Goal: Contribute content

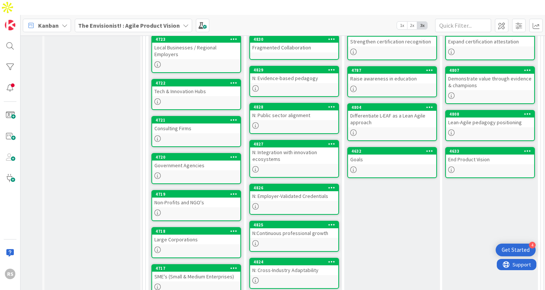
scroll to position [407, 77]
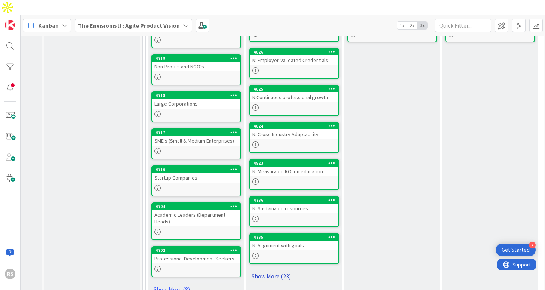
click at [283, 270] on link "Show More (23)" at bounding box center [294, 276] width 90 height 12
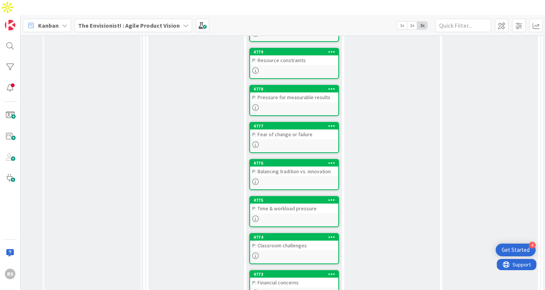
scroll to position [638, 77]
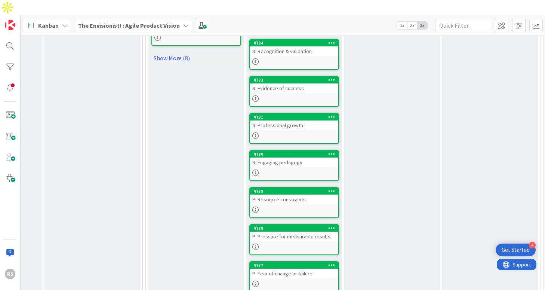
click at [290, 157] on div "N: Engaging pedagogy" at bounding box center [294, 162] width 88 height 10
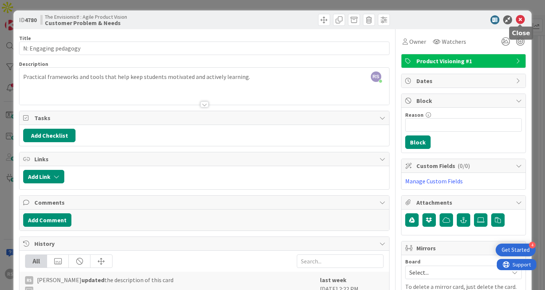
click at [517, 21] on icon at bounding box center [520, 19] width 9 height 9
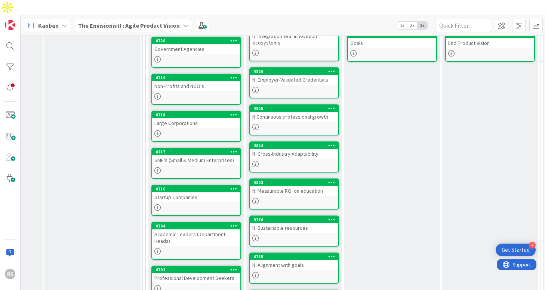
click at [283, 149] on div "N: Cross-Industry Adaptability" at bounding box center [294, 154] width 88 height 10
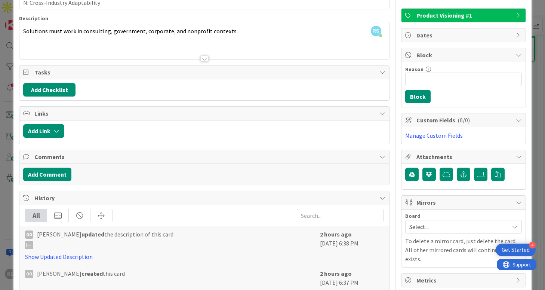
scroll to position [36, 0]
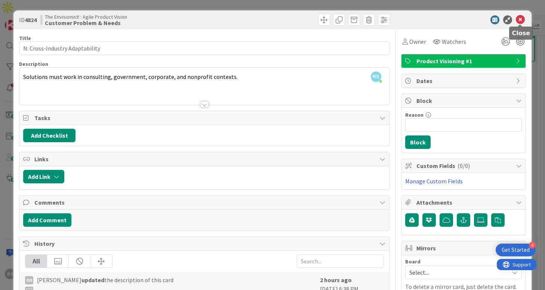
click at [518, 19] on icon at bounding box center [520, 19] width 9 height 9
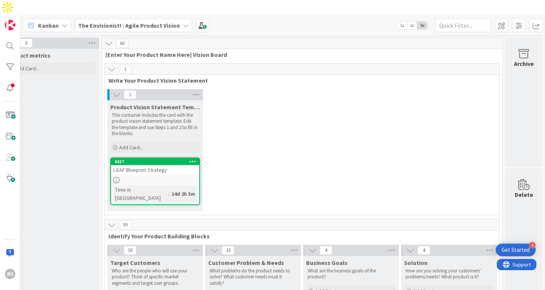
click at [164, 165] on div "L-EAF Blueprint Strategy" at bounding box center [155, 170] width 88 height 10
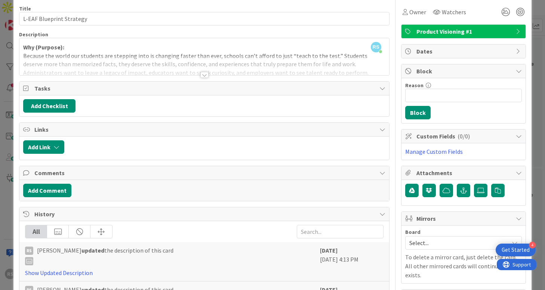
click at [202, 73] on div at bounding box center [204, 75] width 8 height 6
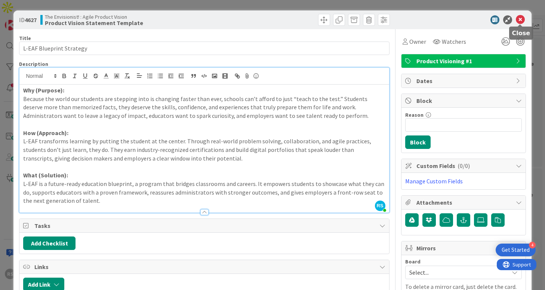
click at [525, 21] on div at bounding box center [459, 19] width 132 height 9
click at [516, 21] on icon at bounding box center [520, 19] width 9 height 9
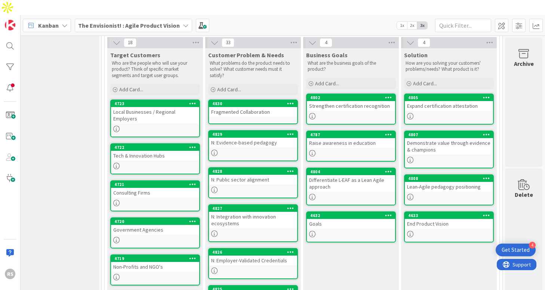
scroll to position [205, 118]
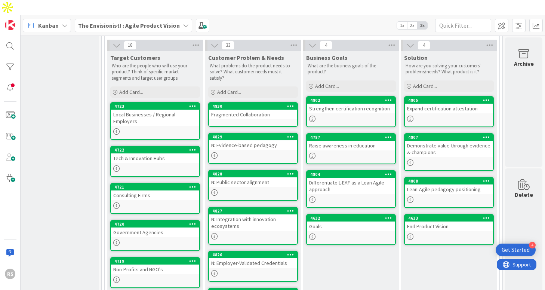
click at [349, 80] on div "Add Card..." at bounding box center [351, 85] width 90 height 11
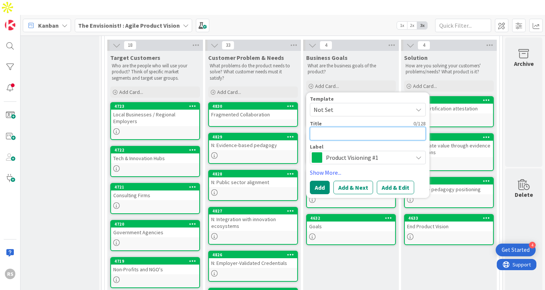
click at [352, 127] on textarea at bounding box center [368, 133] width 116 height 13
paste textarea "Grow Global Reselling Network"
type textarea "x"
type textarea "Grow Global Reselling Network"
click at [321, 180] on button "Add" at bounding box center [320, 186] width 20 height 13
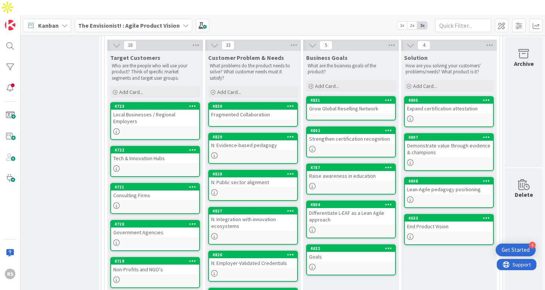
click at [327, 103] on div "Grow Global Reselling Network" at bounding box center [351, 108] width 88 height 10
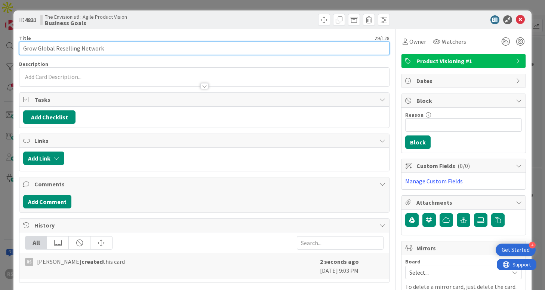
click at [39, 48] on input "Grow Global Reselling Network" at bounding box center [204, 47] width 370 height 13
click at [79, 47] on input "Grow global reselling Network" at bounding box center [204, 47] width 370 height 13
type input "Grow global reselling network"
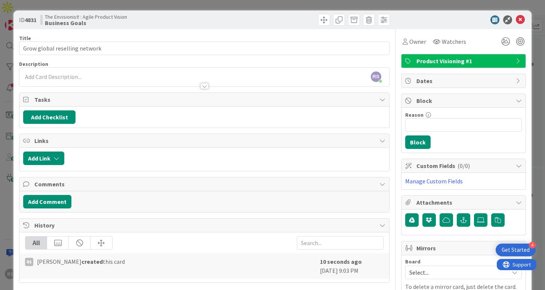
click at [98, 80] on div at bounding box center [203, 82] width 369 height 8
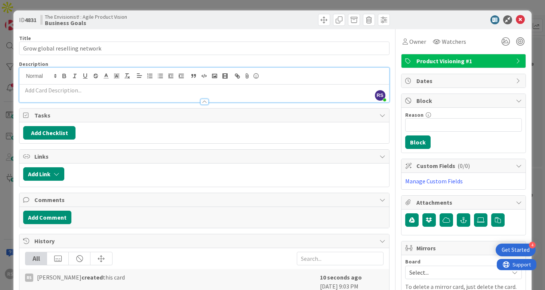
click at [140, 90] on p at bounding box center [204, 90] width 362 height 9
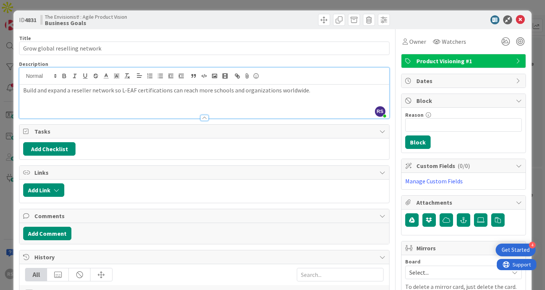
click at [130, 106] on div "Build and expand a reseller network so L-EAF certifications can reach more scho…" at bounding box center [203, 101] width 369 height 34
click at [520, 22] on icon at bounding box center [520, 19] width 9 height 9
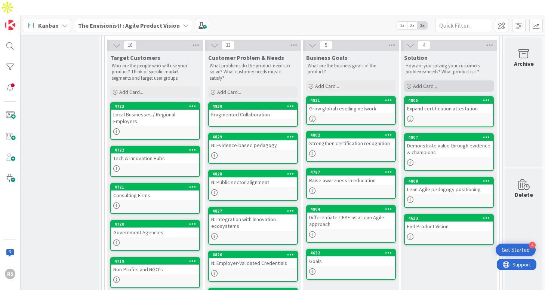
click at [444, 80] on div "Add Card..." at bounding box center [449, 85] width 90 height 11
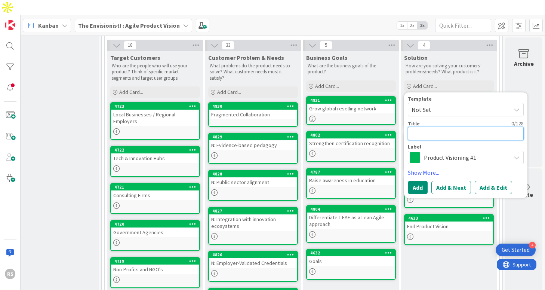
click at [434, 127] on textarea at bounding box center [466, 133] width 116 height 13
paste textarea "Reseller Onboarding Program"
type textarea "x"
type textarea "Reseller Onboarding Program"
click at [437, 127] on textarea "Reseller Onboarding Program" at bounding box center [466, 133] width 116 height 13
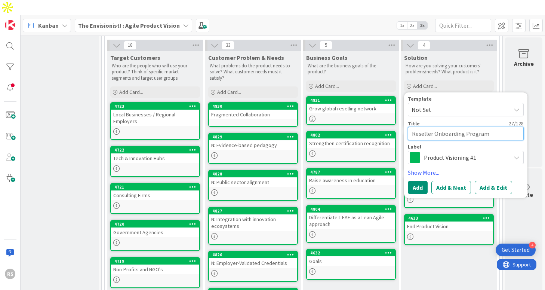
type textarea "x"
type textarea "Reseller nboarding Program"
type textarea "x"
type textarea "Reseller onboarding Program"
click at [466, 127] on textarea "Reseller onboarding Program" at bounding box center [466, 133] width 116 height 13
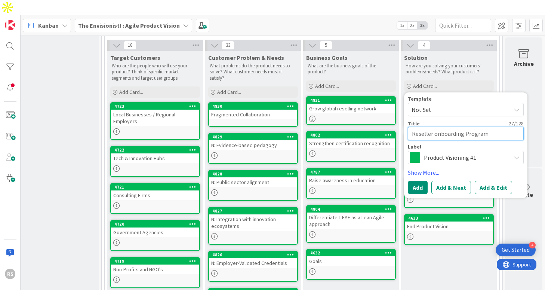
type textarea "x"
type textarea "Reseller onboarding rogram"
type textarea "x"
type textarea "Reseller onboarding program"
click at [421, 180] on button "Add" at bounding box center [418, 186] width 20 height 13
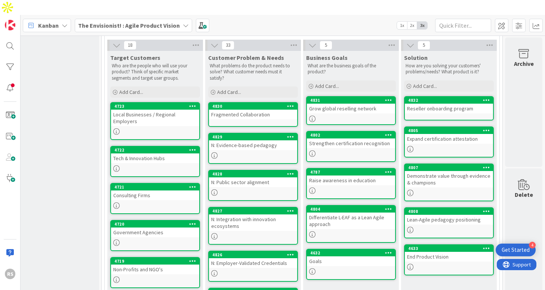
click at [428, 103] on div "Reseller onboarding program" at bounding box center [449, 108] width 88 height 10
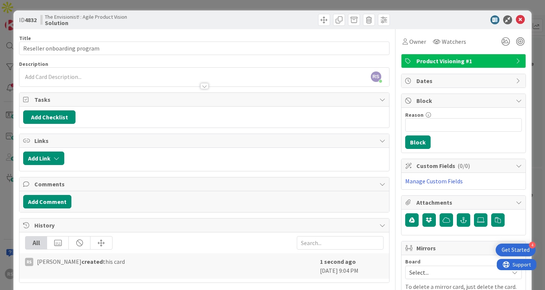
click at [182, 78] on div at bounding box center [203, 82] width 369 height 8
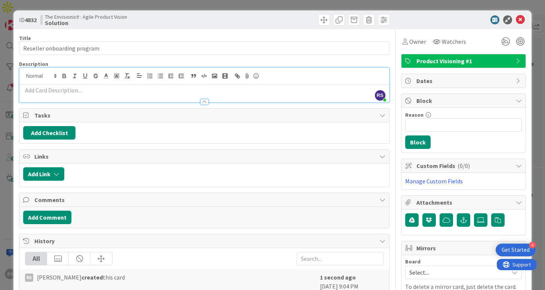
click at [148, 92] on p at bounding box center [204, 90] width 362 height 9
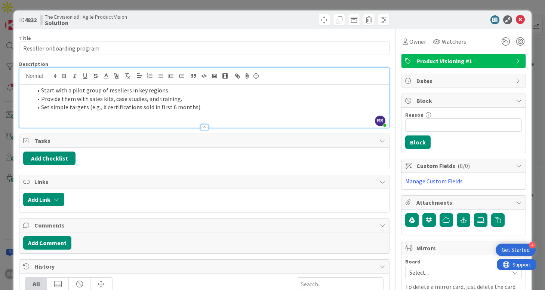
click at [41, 88] on span at bounding box center [41, 90] width 0 height 9
click at [158, 77] on icon "button" at bounding box center [160, 75] width 7 height 7
click at [75, 126] on div at bounding box center [203, 124] width 369 height 8
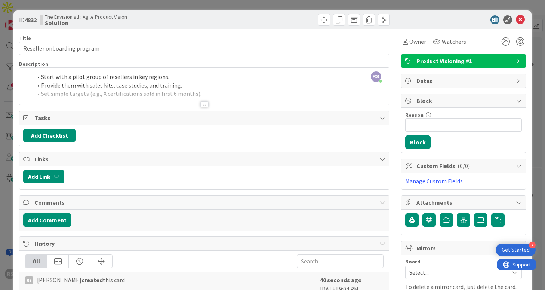
click at [239, 97] on div at bounding box center [203, 95] width 369 height 19
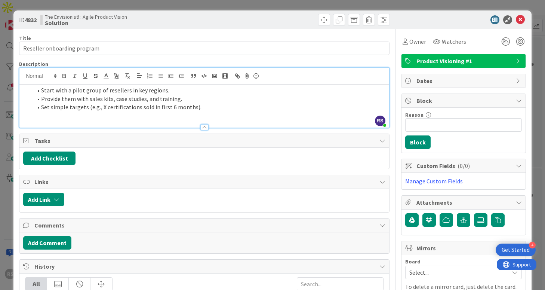
click at [220, 108] on li "Set simple targets (e.g., X certifications sold in first 6 months)." at bounding box center [208, 107] width 353 height 9
click at [519, 19] on icon at bounding box center [520, 19] width 9 height 9
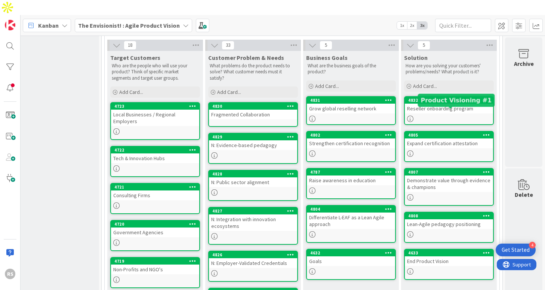
click at [422, 138] on div "Expand certification attestation" at bounding box center [449, 143] width 88 height 10
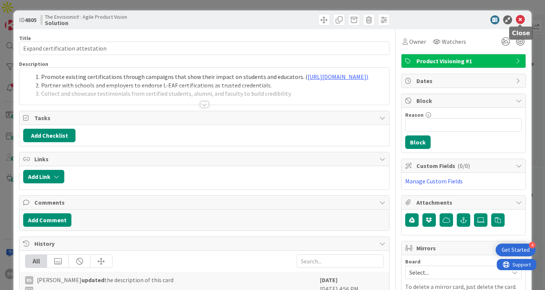
click at [521, 18] on icon at bounding box center [520, 19] width 9 height 9
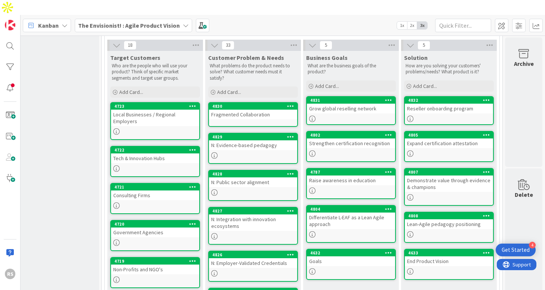
click at [430, 175] on div "Demonstrate value through evidence & champions" at bounding box center [449, 183] width 88 height 16
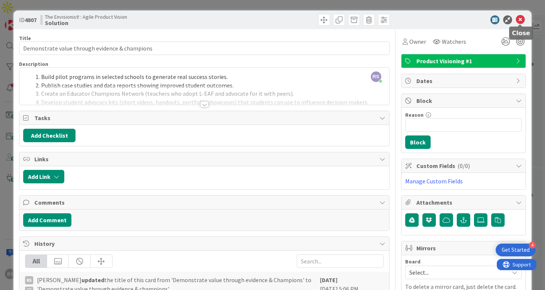
click at [522, 19] on icon at bounding box center [520, 19] width 9 height 9
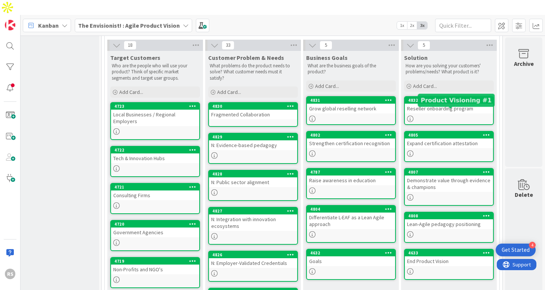
click at [437, 115] on div at bounding box center [449, 118] width 88 height 6
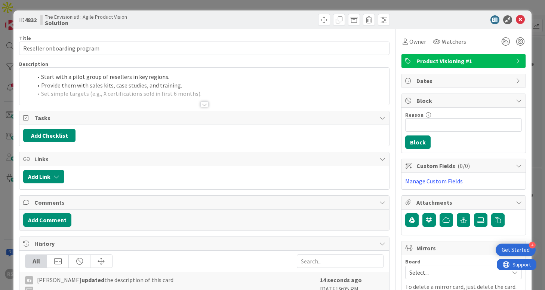
click at [102, 84] on li "Provide them with sales kits, case studies, and training." at bounding box center [208, 85] width 353 height 9
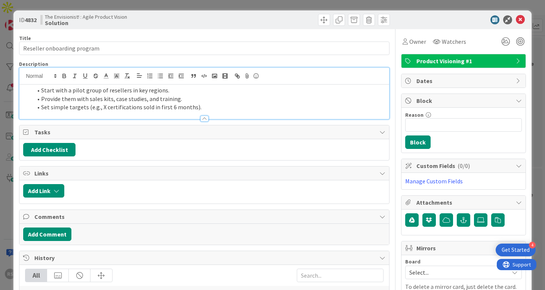
click at [42, 91] on li "Start with a pilot group of resellers in key regions." at bounding box center [208, 90] width 353 height 9
click at [150, 79] on icon "button" at bounding box center [149, 75] width 7 height 7
click at [42, 99] on li "Provide them with sales kits, case studies, and training." at bounding box center [208, 99] width 353 height 9
click at [152, 74] on line "button" at bounding box center [150, 74] width 3 height 0
click at [41, 107] on li "Set simple targets (e.g., X certifications sold in first 6 months)." at bounding box center [208, 107] width 353 height 9
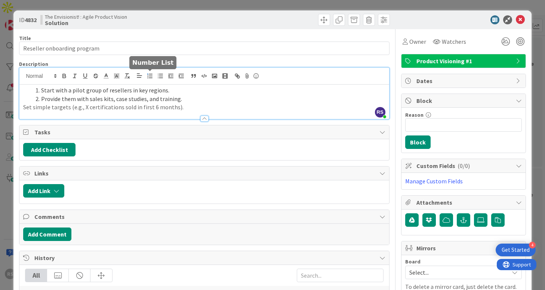
click at [151, 79] on icon "button" at bounding box center [149, 75] width 7 height 7
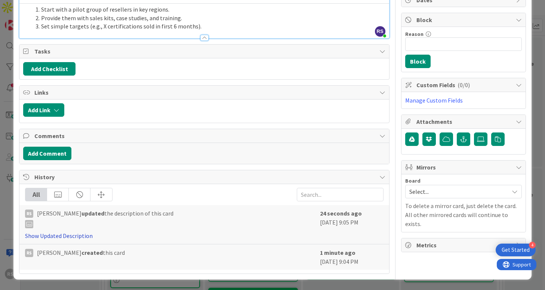
click at [85, 235] on link "Show Updated Description" at bounding box center [59, 235] width 68 height 7
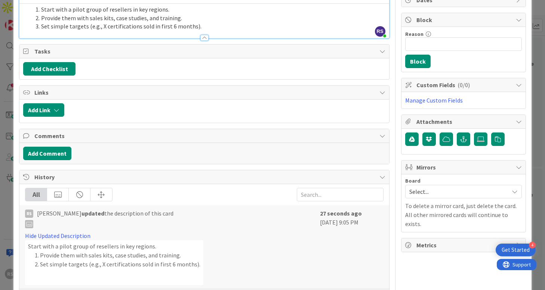
scroll to position [126, 0]
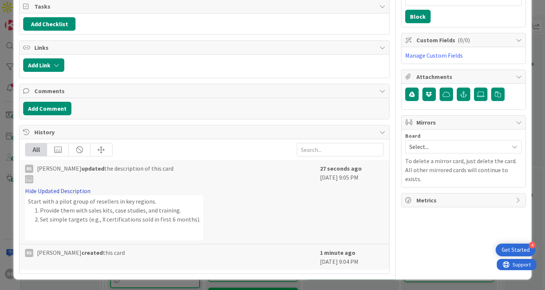
click at [76, 191] on link "Hide Updated Description" at bounding box center [57, 190] width 65 height 7
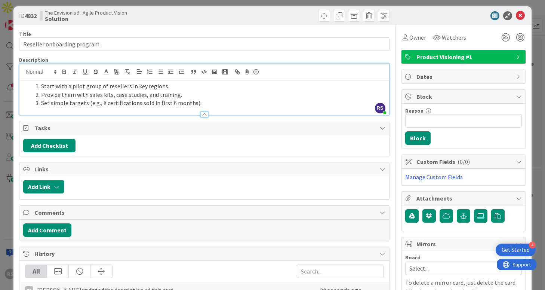
scroll to position [0, 0]
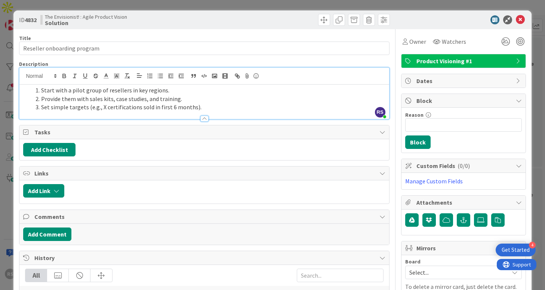
click at [518, 23] on icon at bounding box center [520, 19] width 9 height 9
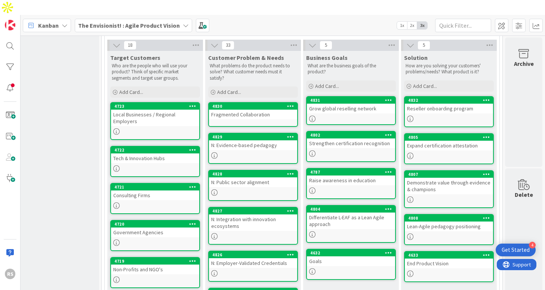
click at [467, 115] on div at bounding box center [449, 118] width 88 height 6
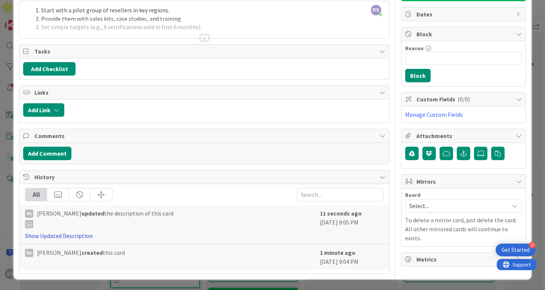
click at [71, 236] on link "Show Updated Description" at bounding box center [59, 235] width 68 height 7
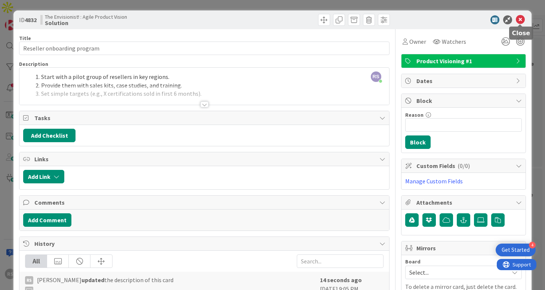
click at [520, 19] on icon at bounding box center [520, 19] width 9 height 9
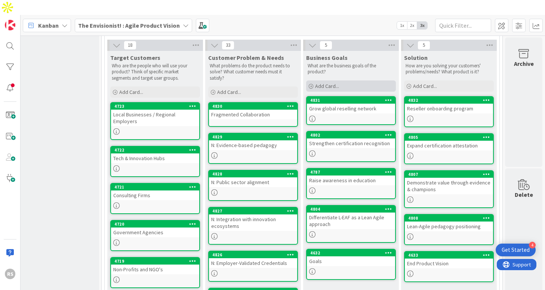
click at [324, 83] on span "Add Card..." at bounding box center [327, 86] width 24 height 7
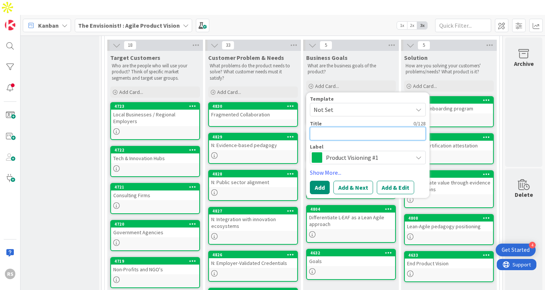
click at [331, 127] on textarea at bounding box center [368, 133] width 116 height 13
paste textarea "Drive Down Certification Costs"
type textarea "x"
type textarea "Drive Down Certification Costs"
click at [330, 127] on textarea "Drive Down Certification Costs" at bounding box center [368, 133] width 116 height 13
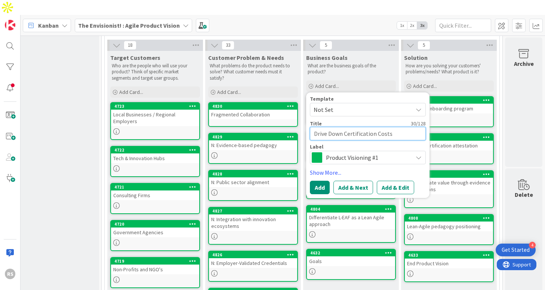
type textarea "x"
type textarea "Drive own Certification Costs"
type textarea "x"
type textarea "Drive down Certification Costs"
click at [344, 127] on textarea "Drive down Certification Costs" at bounding box center [368, 133] width 116 height 13
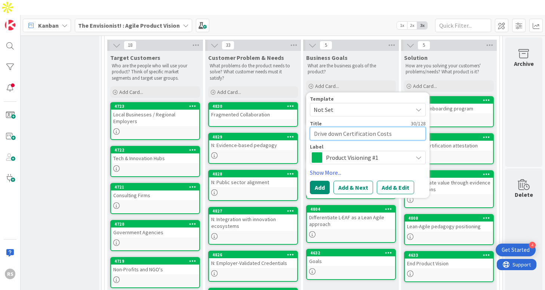
type textarea "x"
type textarea "Drive down ertification Costs"
type textarea "x"
type textarea "Drive down certification Costs"
click at [377, 127] on textarea "Drive down certification Costs" at bounding box center [368, 133] width 116 height 13
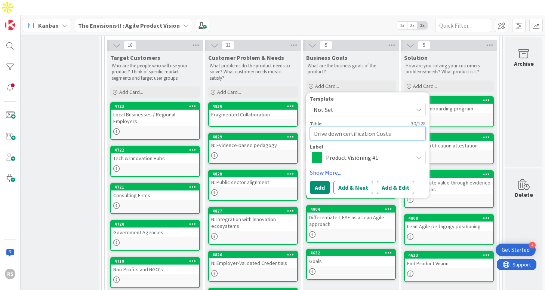
type textarea "x"
type textarea "Drive down certification osts"
type textarea "x"
type textarea "Drive down certification costs"
click at [398, 127] on textarea "Drive down certification costs" at bounding box center [368, 133] width 116 height 13
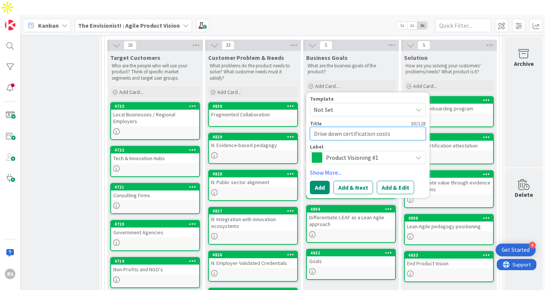
type textarea "x"
type textarea "Drive down certification costs?"
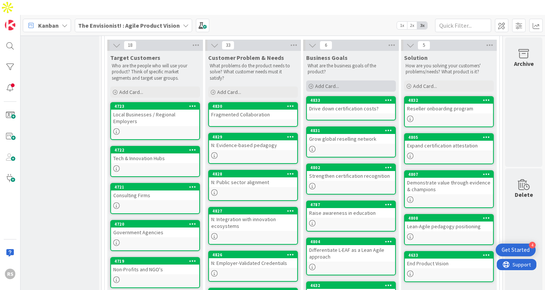
click at [360, 80] on div "Add Card..." at bounding box center [351, 85] width 90 height 11
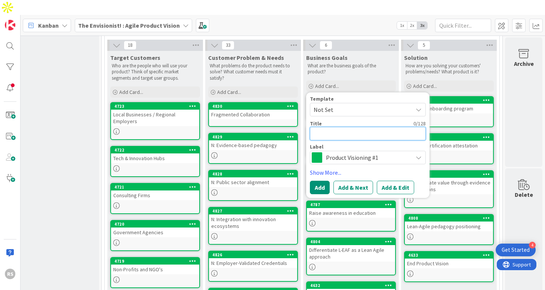
click at [341, 127] on textarea at bounding box center [368, 133] width 116 height 13
paste textarea "Reach 1000 Certifications Issued"
type textarea "x"
type textarea "Reach 1000 Certifications Issued"
click at [346, 127] on textarea "Reach 1000 Certifications Issued" at bounding box center [368, 133] width 116 height 13
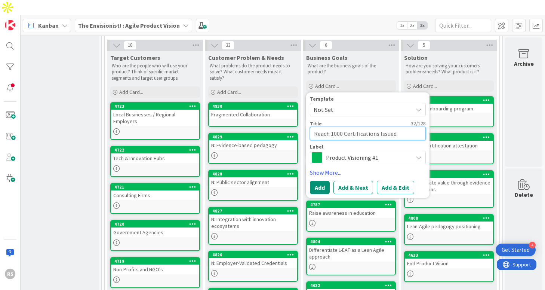
type textarea "x"
type textarea "Reach 1000 ertifications Issued"
type textarea "x"
type textarea "Reach 1000 certifications Issued"
click at [378, 127] on textarea "Reach 1000 certifications Issued" at bounding box center [368, 133] width 116 height 13
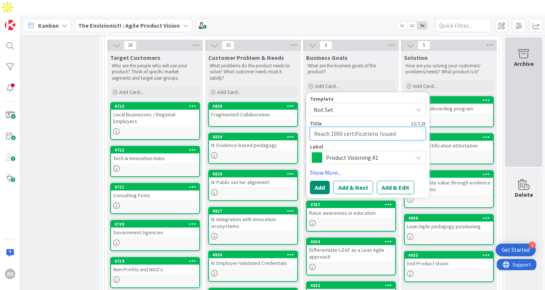
type textarea "x"
type textarea "Reach 1000 certifications ssued"
type textarea "x"
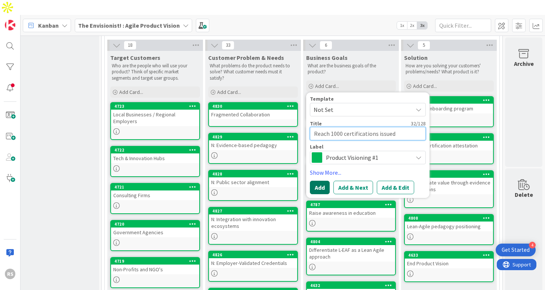
type textarea "Reach 1000 certifications issued"
click at [322, 180] on button "Add" at bounding box center [320, 186] width 20 height 13
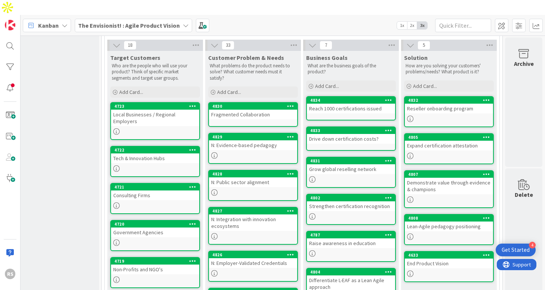
click at [332, 103] on div "Reach 1000 certifications issued" at bounding box center [351, 108] width 88 height 10
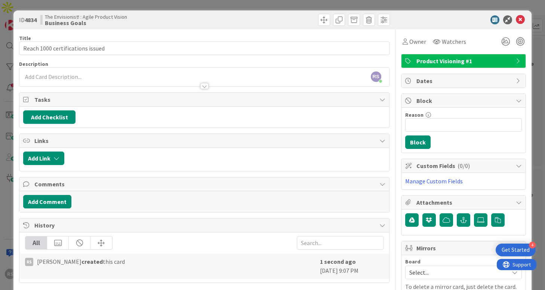
click at [247, 72] on div "RS [PERSON_NAME] just joined" at bounding box center [203, 77] width 369 height 19
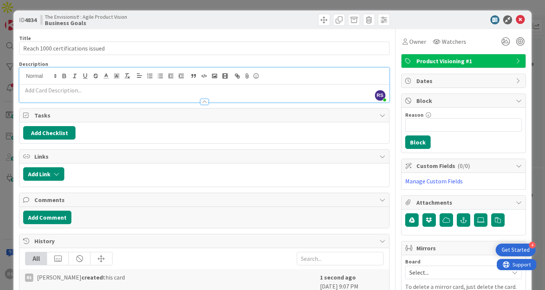
click at [230, 91] on p at bounding box center [204, 90] width 362 height 9
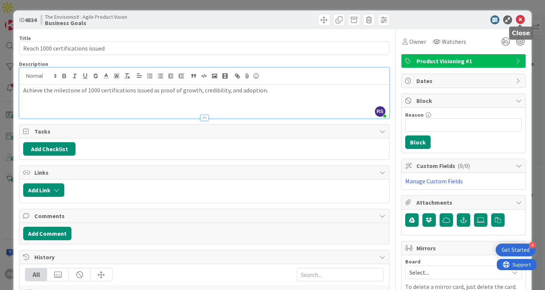
click at [521, 17] on icon at bounding box center [520, 19] width 9 height 9
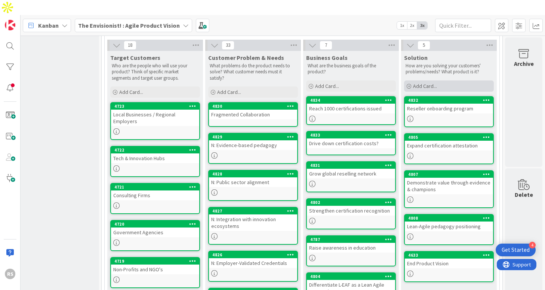
click at [424, 83] on span "Add Card..." at bounding box center [425, 86] width 24 height 7
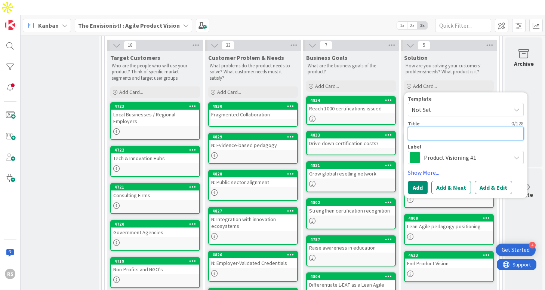
click at [430, 127] on textarea at bounding box center [466, 133] width 116 height 13
paste textarea "Road to 1000 Campaign"
type textarea "x"
type textarea "Road to 1000 Campaign"
click at [448, 127] on textarea "Road to 1000 Campaign" at bounding box center [466, 133] width 116 height 13
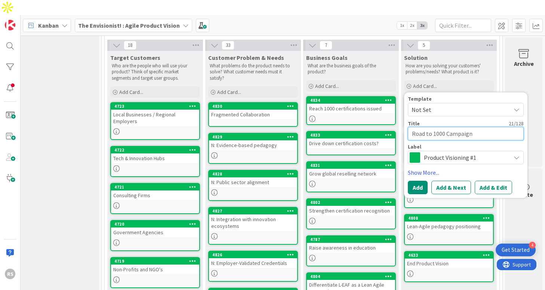
type textarea "x"
type textarea "Road to [GEOGRAPHIC_DATA]"
type textarea "x"
type textarea "Road to 1000 campaign"
click at [421, 180] on button "Add" at bounding box center [418, 186] width 20 height 13
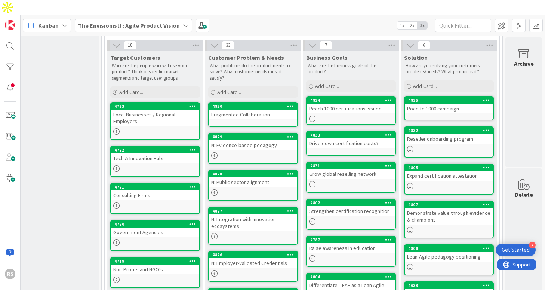
click at [423, 103] on div "Road to 1000 campaign" at bounding box center [449, 108] width 88 height 10
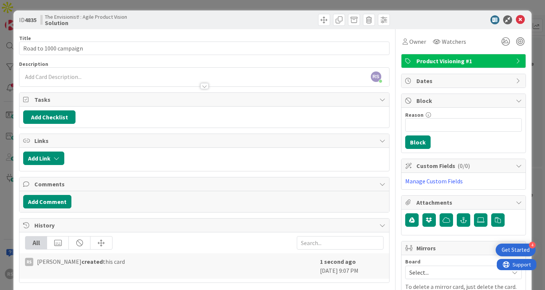
click at [146, 79] on div at bounding box center [203, 82] width 369 height 8
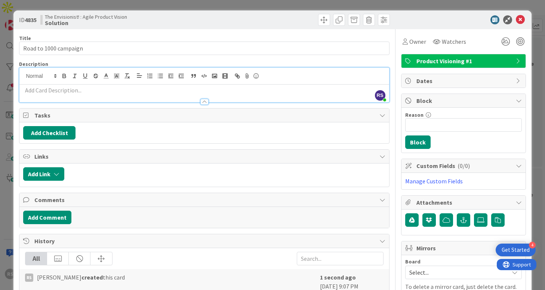
click at [121, 92] on p at bounding box center [204, 90] width 362 height 9
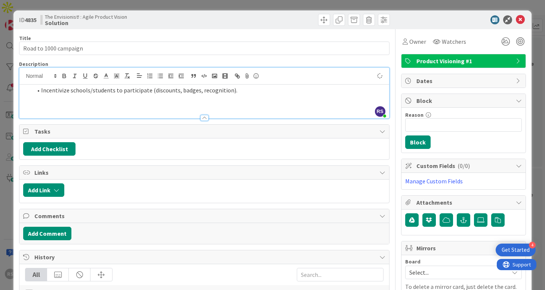
click at [41, 91] on li "Incentivize schools/students to participate (discounts, badges, recognition)." at bounding box center [208, 90] width 353 height 9
click at [148, 75] on icon "button" at bounding box center [149, 75] width 7 height 7
click at [151, 102] on p at bounding box center [204, 99] width 362 height 9
click at [250, 91] on li "Incentivize schools/students to participate (discounts, badges, recognition)." at bounding box center [208, 90] width 353 height 9
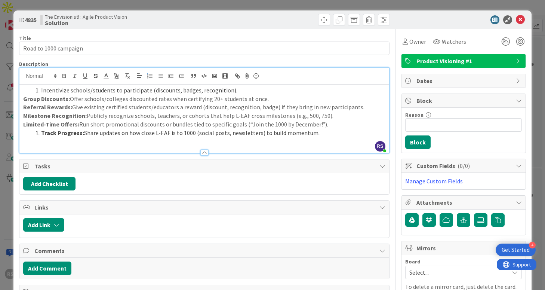
click at [24, 99] on strong "Group Discounts:" at bounding box center [46, 98] width 47 height 7
click at [148, 74] on icon "button" at bounding box center [149, 75] width 7 height 7
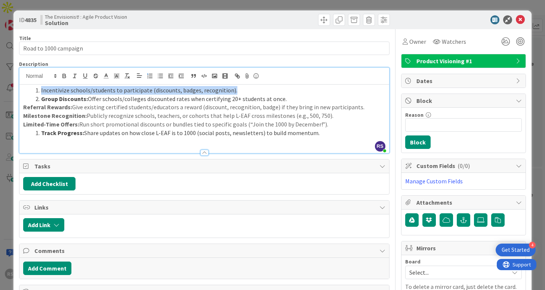
drag, startPoint x: 242, startPoint y: 90, endPoint x: 0, endPoint y: 92, distance: 242.1
click at [0, 92] on div "ID 4835 The Envisionist! : Agile Product Vision Solution Title 21 / 128 Road to…" at bounding box center [272, 145] width 545 height 290
click at [41, 100] on span at bounding box center [41, 99] width 0 height 9
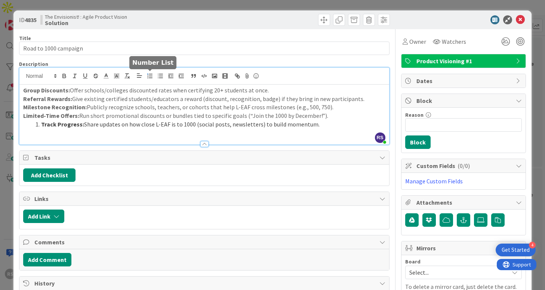
click at [149, 75] on icon "button" at bounding box center [149, 75] width 7 height 7
click at [23, 98] on div "Group Discounts: Offer schools/colleges discounted rates when certifying 20+ st…" at bounding box center [203, 114] width 369 height 60
click at [152, 77] on icon "button" at bounding box center [149, 75] width 7 height 7
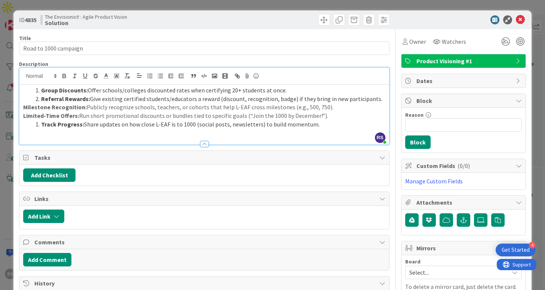
click at [23, 109] on strong "Milestone Recognition:" at bounding box center [55, 106] width 64 height 7
click at [150, 74] on icon "button" at bounding box center [149, 75] width 7 height 7
click at [24, 116] on strong "Limited-Time Offers:" at bounding box center [51, 115] width 56 height 7
click at [148, 78] on icon "button" at bounding box center [149, 75] width 7 height 7
drag, startPoint x: 259, startPoint y: 118, endPoint x: 337, endPoint y: 117, distance: 78.1
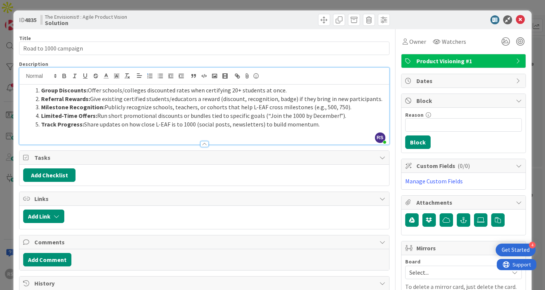
click at [337, 117] on li "Limited-Time Offers: Run short promotional discounts or bundles tied to specifi…" at bounding box center [208, 115] width 353 height 9
click at [310, 123] on li "Track Progress: Share updates on how close L-EAF is to 1000 (social posts, news…" at bounding box center [208, 124] width 353 height 9
click at [519, 19] on icon at bounding box center [520, 19] width 9 height 9
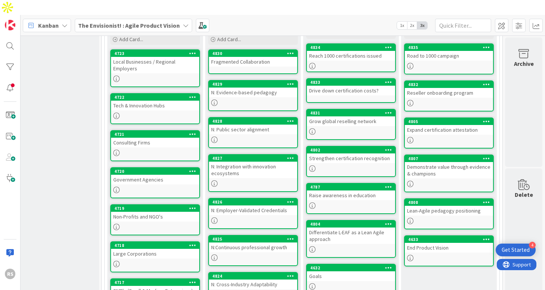
scroll to position [258, 118]
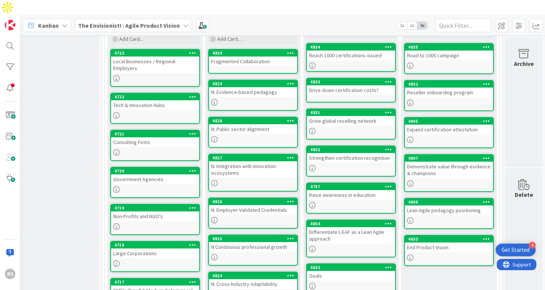
click at [445, 62] on div at bounding box center [449, 65] width 88 height 6
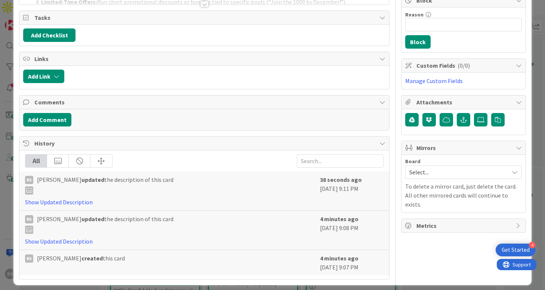
scroll to position [102, 0]
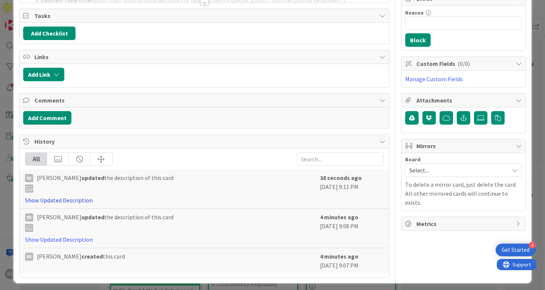
click at [72, 198] on link "Show Updated Description" at bounding box center [59, 199] width 68 height 7
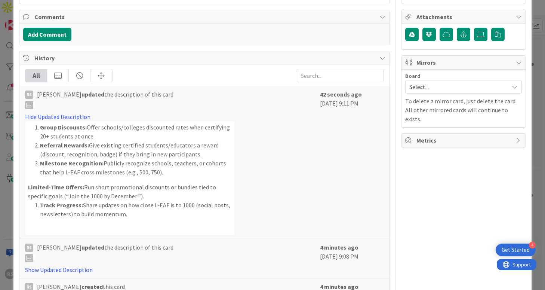
scroll to position [219, 0]
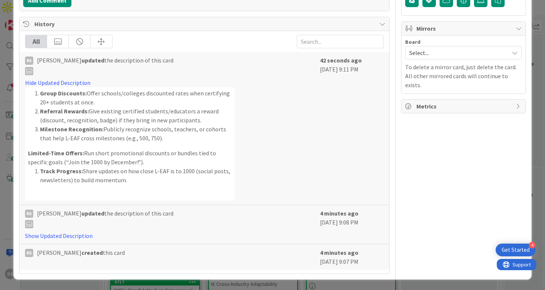
click at [71, 240] on div "RS [PERSON_NAME] updated the description of this card Show Updated Description …" at bounding box center [203, 224] width 369 height 39
click at [72, 232] on link "Show Updated Description" at bounding box center [59, 235] width 68 height 7
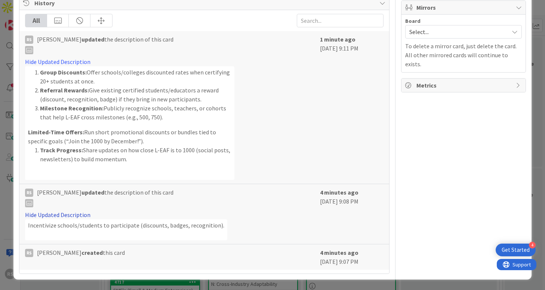
scroll to position [0, 0]
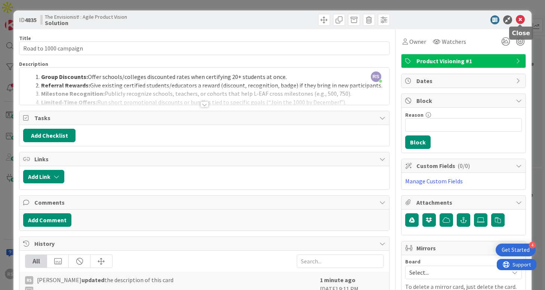
click at [520, 21] on icon at bounding box center [520, 19] width 9 height 9
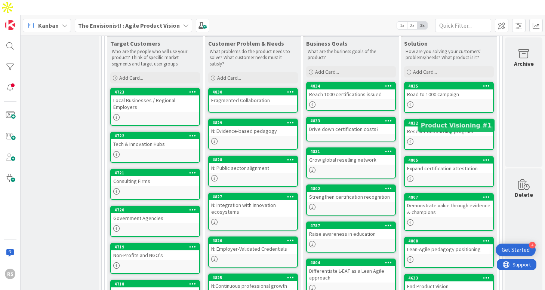
scroll to position [218, 118]
